Goal: Information Seeking & Learning: Learn about a topic

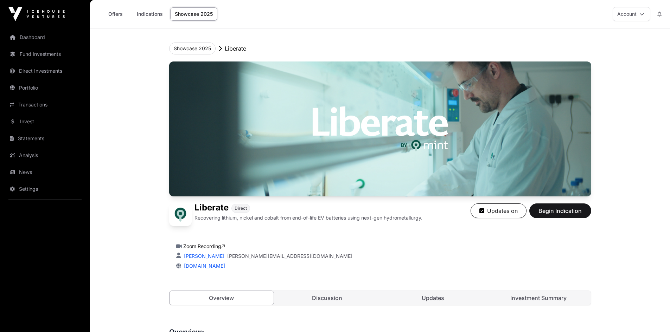
scroll to position [1090, 0]
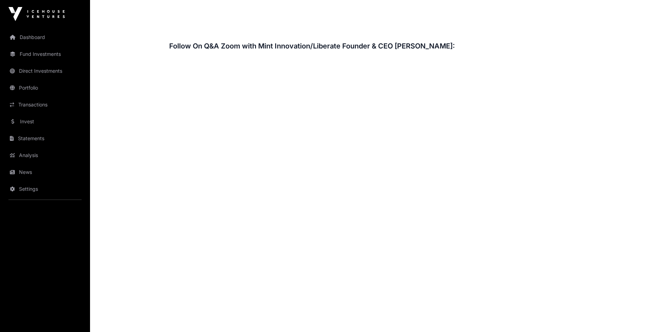
click at [38, 51] on link "Fund Investments" at bounding box center [45, 53] width 79 height 15
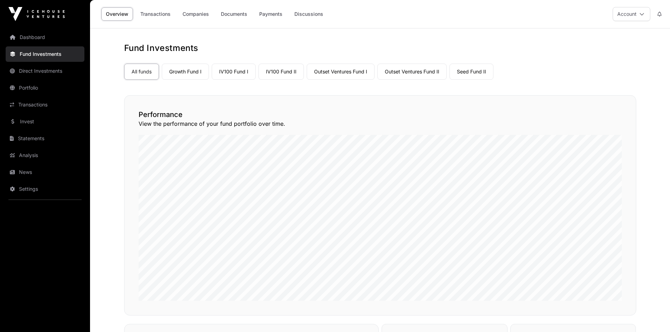
click at [181, 73] on link "Growth Fund I" at bounding box center [185, 72] width 47 height 16
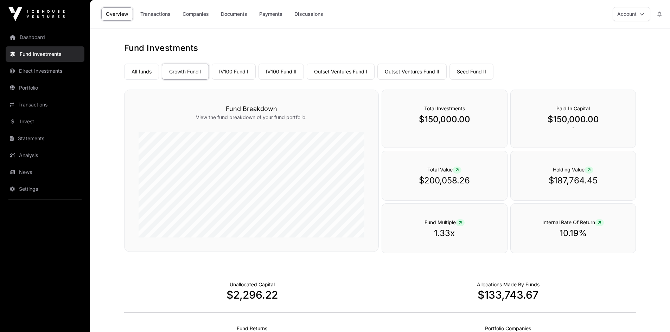
click at [284, 74] on link "IV100 Fund II" at bounding box center [280, 72] width 45 height 16
click at [191, 11] on link "Companies" at bounding box center [196, 13] width 36 height 13
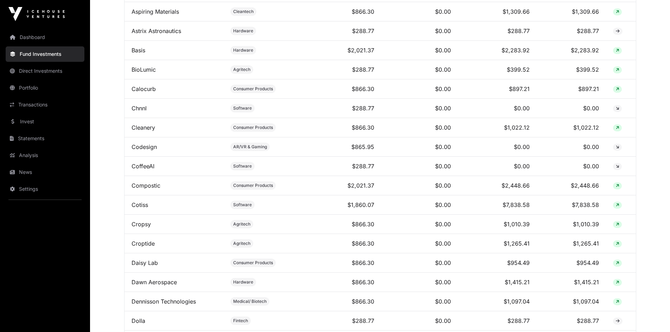
scroll to position [527, 0]
